Goal: Task Accomplishment & Management: Complete application form

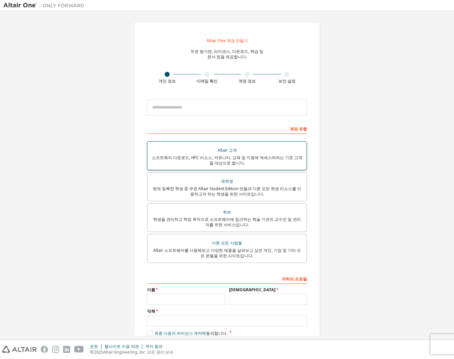
click at [247, 161] on div "소프트웨어 다운로드, HPC 리소스, 커뮤니티, 교육 및 지원에 액세스하려는 기존 고객을 대상으로 합니다." at bounding box center [227, 160] width 151 height 11
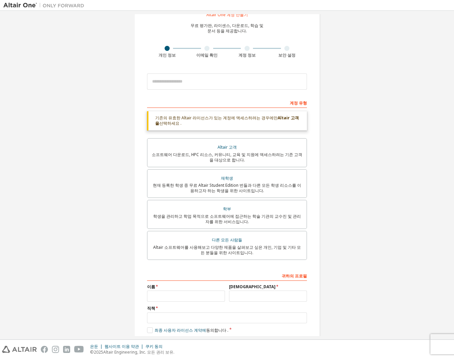
scroll to position [60, 0]
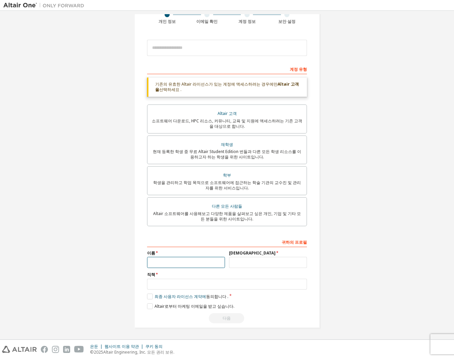
click at [194, 262] on input "text" at bounding box center [186, 262] width 78 height 11
type input "**"
type input "*"
type input "*****"
click at [164, 298] on font "최종 사용자 라이선스 계약에" at bounding box center [181, 297] width 52 height 6
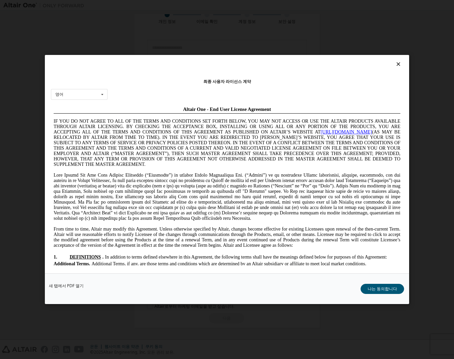
scroll to position [0, 0]
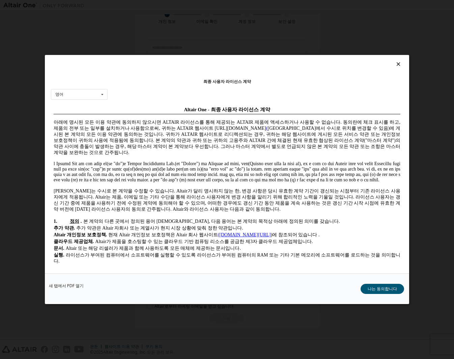
click at [389, 294] on div "새 탭에서 PDF 열기 나는 동의합니다" at bounding box center [227, 289] width 364 height 31
click at [388, 290] on font "나는 동의합니다" at bounding box center [382, 289] width 29 height 6
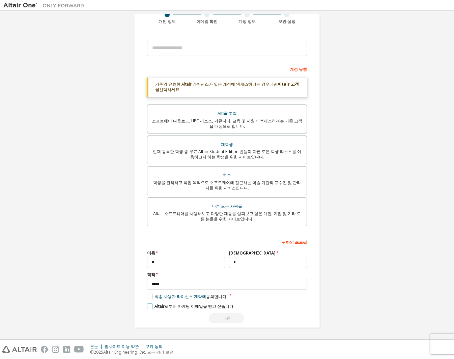
click at [219, 307] on font "Altair로부터 마케팅 이메일을 받고 싶습니다." at bounding box center [195, 307] width 80 height 6
click at [226, 317] on div "다음" at bounding box center [227, 319] width 160 height 10
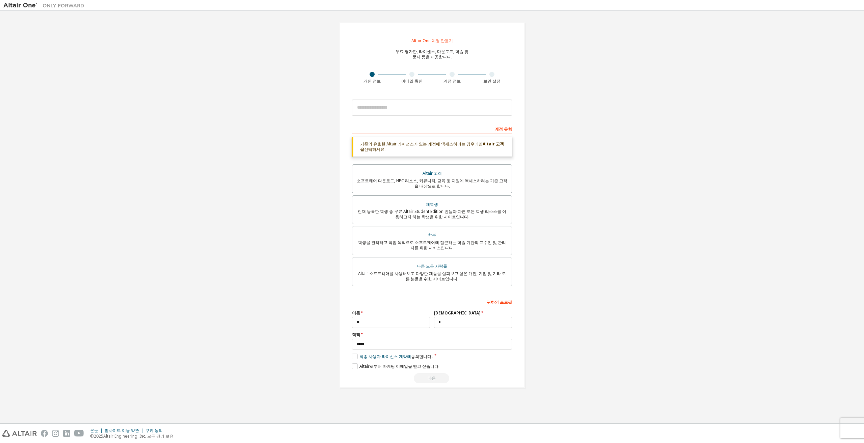
click at [427, 359] on div "다음" at bounding box center [432, 378] width 160 height 10
click at [410, 343] on input "*****" at bounding box center [432, 344] width 160 height 11
click at [390, 357] on font "최종 사용자 라이선스 계약에" at bounding box center [385, 357] width 52 height 6
click at [436, 176] on font "Altair 고객" at bounding box center [432, 173] width 19 height 6
click at [371, 357] on font "최종 사용자 라이선스 계약에" at bounding box center [385, 357] width 52 height 6
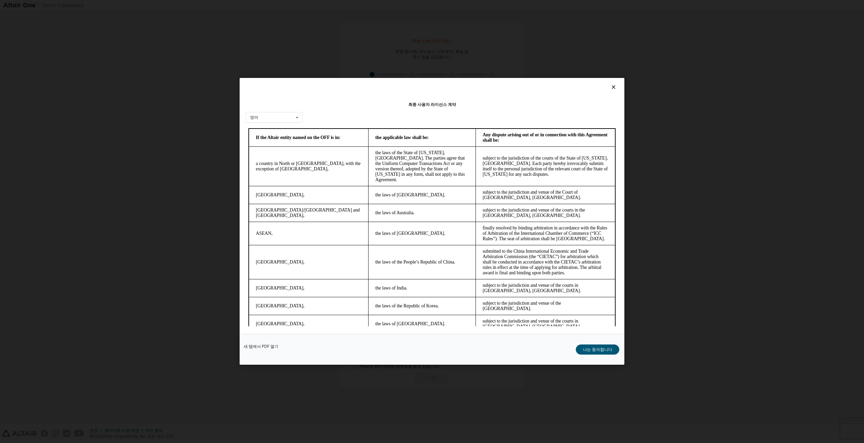
scroll to position [1651, 0]
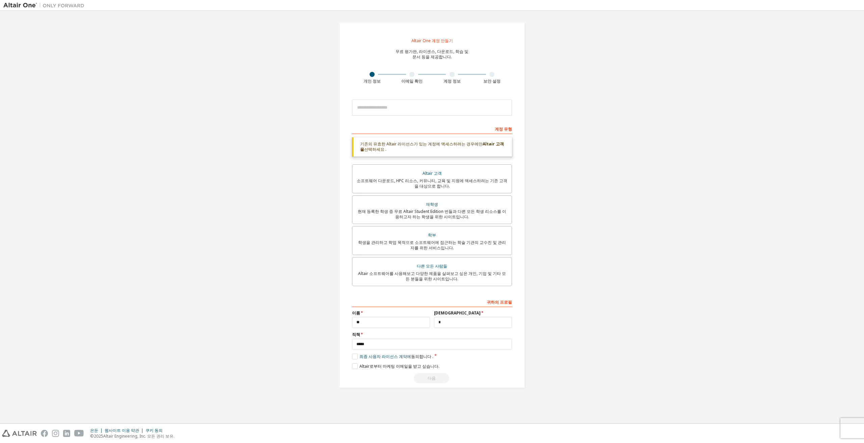
click at [432, 359] on div "다음" at bounding box center [432, 378] width 160 height 10
drag, startPoint x: 432, startPoint y: 378, endPoint x: 433, endPoint y: 382, distance: 3.6
click at [433, 359] on div "다음" at bounding box center [432, 378] width 160 height 10
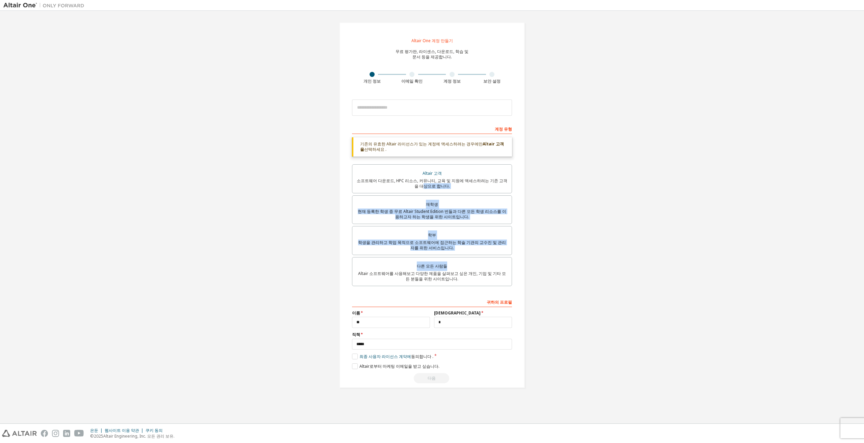
drag, startPoint x: 588, startPoint y: 179, endPoint x: 574, endPoint y: 270, distance: 92.1
click at [454, 270] on div "Altair One 계정 만들기 무료 평가판, 라이센스, 다운로드, 학습 및 문서 등을 제공합니다. 개인 정보 이메일 확인 계정 정보 보안 설…" at bounding box center [431, 205] width 857 height 382
drag, startPoint x: 564, startPoint y: 252, endPoint x: 545, endPoint y: 233, distance: 27.2
click at [454, 252] on div "Altair One 계정 만들기 무료 평가판, 라이센스, 다운로드, 학습 및 문서 등을 제공합니다. 개인 정보 이메일 확인 계정 정보 보안 설…" at bounding box center [431, 205] width 857 height 382
click at [451, 184] on div "소프트웨어 다운로드, HPC 리소스, 커뮤니티, 교육 및 지원에 액세스하려는 기존 고객을 대상으로 합니다." at bounding box center [431, 183] width 151 height 11
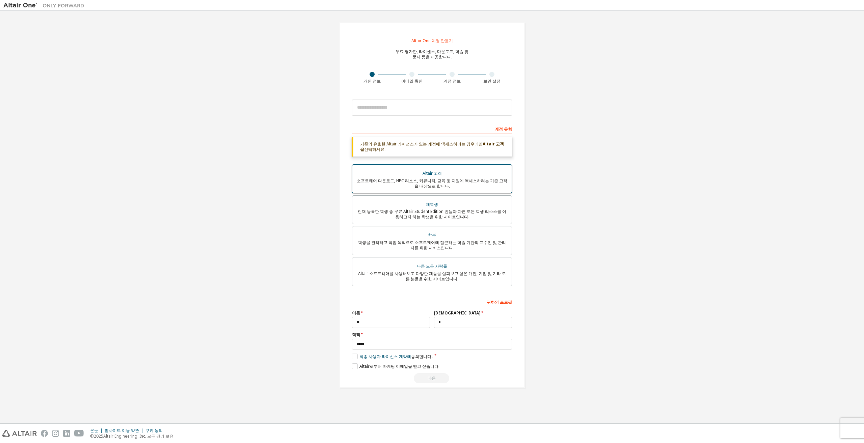
click at [446, 179] on font "소프트웨어 다운로드, HPC 리소스, 커뮤니티, 교육 및 지원에 액세스하려는 기존 고객을 대상으로 합니다." at bounding box center [432, 183] width 151 height 11
click at [427, 102] on input "email" at bounding box center [432, 108] width 160 height 16
type input "**********"
click at [454, 214] on div "**********" at bounding box center [431, 205] width 857 height 382
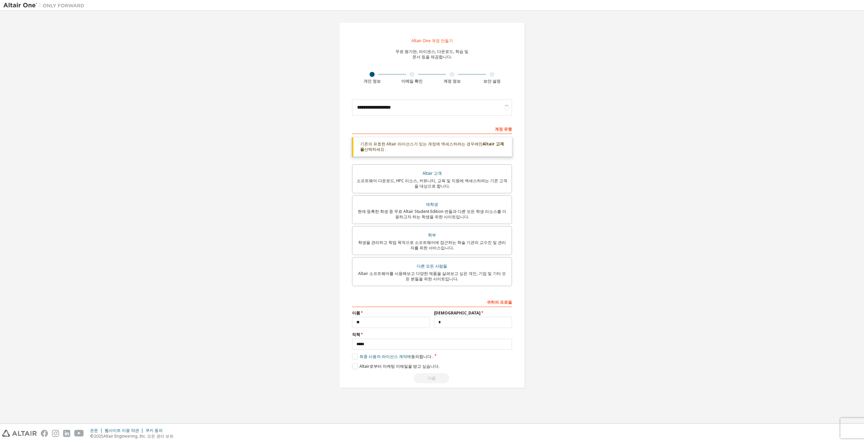
click at [428, 359] on div "다음" at bounding box center [432, 378] width 160 height 10
click at [395, 359] on font "Altair로부터 마케팅 이메일을 받고 싶습니다." at bounding box center [399, 366] width 80 height 6
click at [432, 359] on div "다음" at bounding box center [432, 378] width 160 height 10
click at [387, 359] on font "Altair로부터 마케팅 이메일을 받고 싶습니다." at bounding box center [399, 366] width 80 height 6
click at [431, 359] on font "다음" at bounding box center [432, 378] width 8 height 6
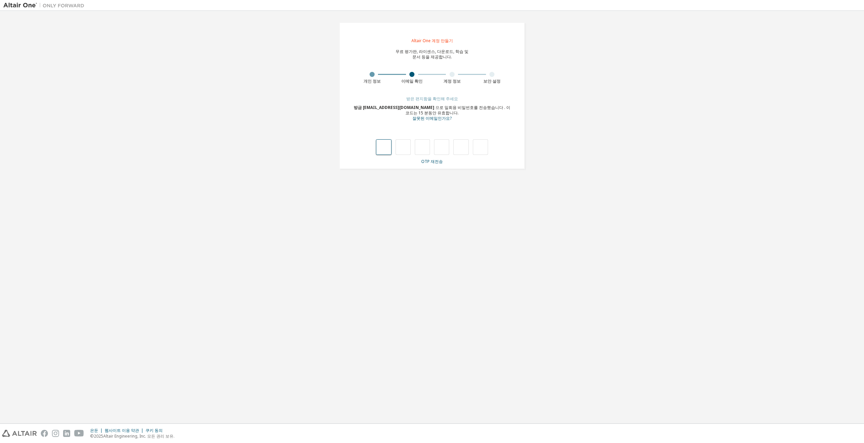
click at [387, 145] on input "text" at bounding box center [383, 147] width 15 height 16
type input "*"
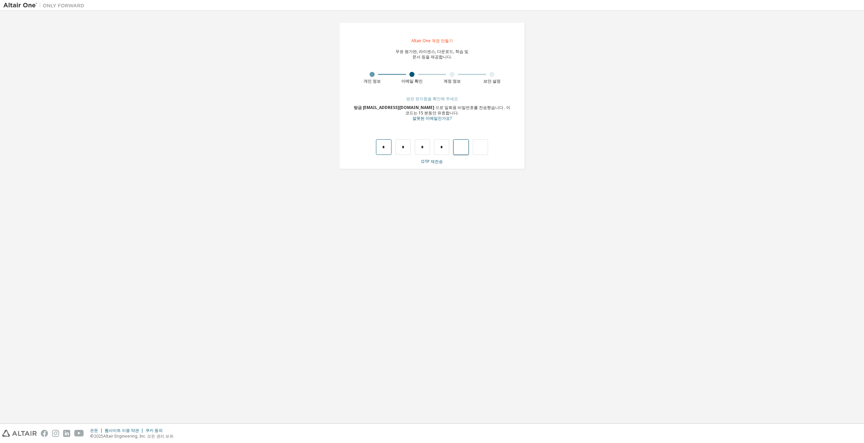
type input "*"
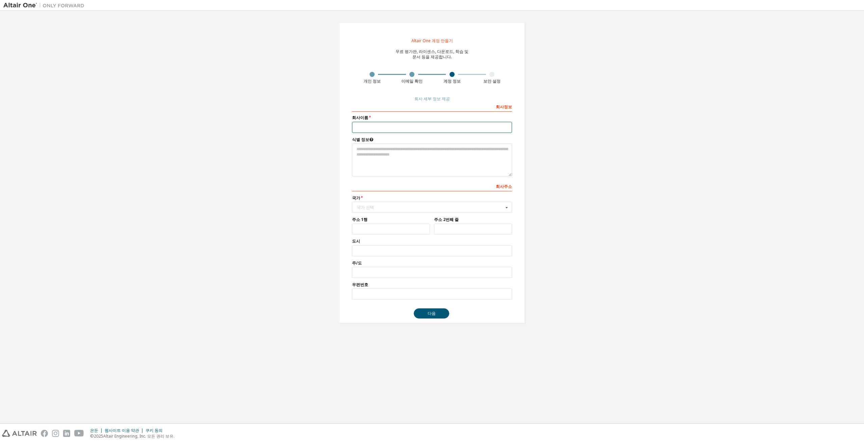
click at [399, 128] on input "text" at bounding box center [432, 127] width 160 height 11
type input "*"
type input "**********"
click at [416, 161] on textarea at bounding box center [432, 159] width 160 height 33
click at [454, 160] on textarea at bounding box center [432, 159] width 160 height 33
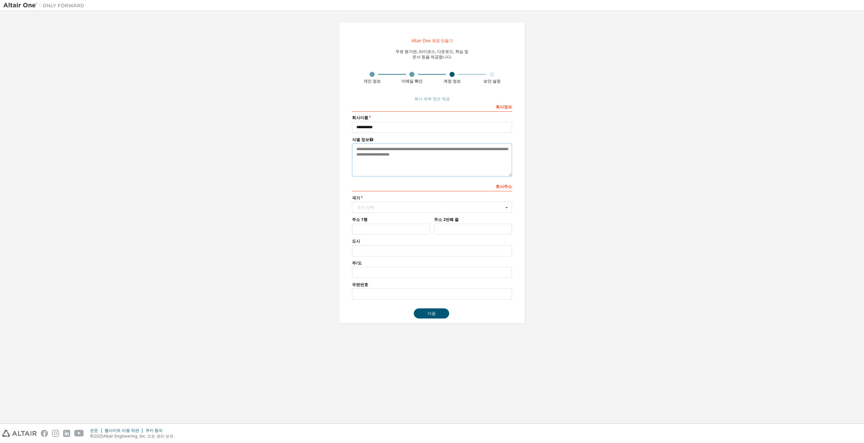
type textarea "*"
type textarea "**********"
click at [399, 206] on div "국가 선택" at bounding box center [430, 208] width 147 height 4
type input "*"
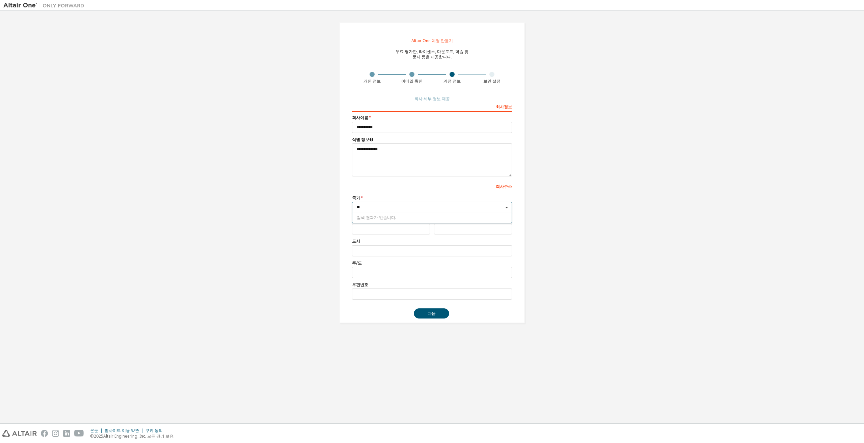
type input "*"
click at [384, 268] on div "한국(공화국)" at bounding box center [431, 266] width 159 height 11
type input "***"
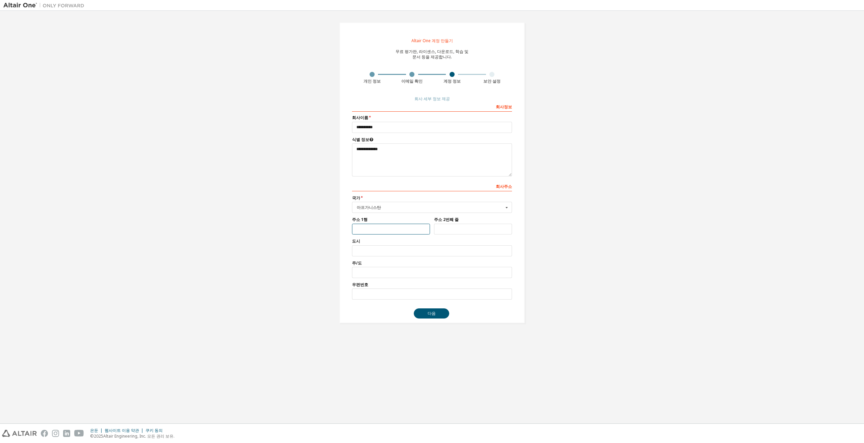
click at [396, 233] on input "text" at bounding box center [391, 229] width 78 height 11
click at [454, 253] on div "**********" at bounding box center [431, 172] width 857 height 317
click at [437, 315] on button "다음" at bounding box center [431, 313] width 35 height 10
